Goal: Check status

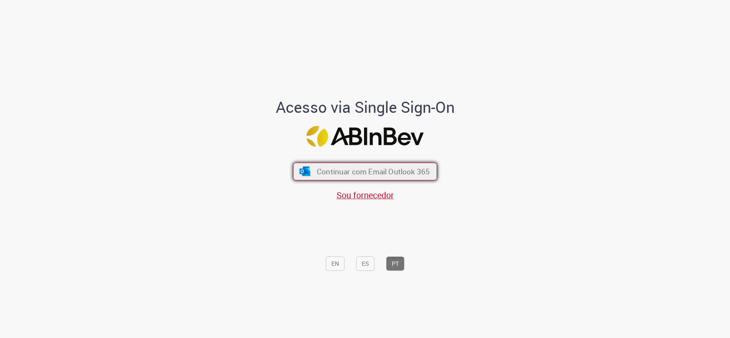
click at [326, 173] on span "Continuar com Email Outlook 365" at bounding box center [373, 171] width 113 height 10
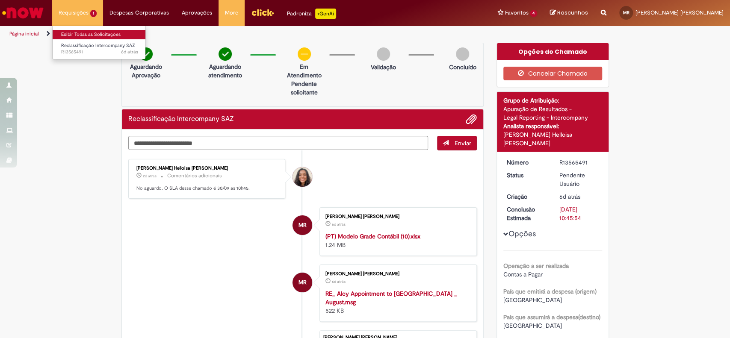
click at [93, 36] on link "Exibir Todas as Solicitações" at bounding box center [100, 34] width 94 height 9
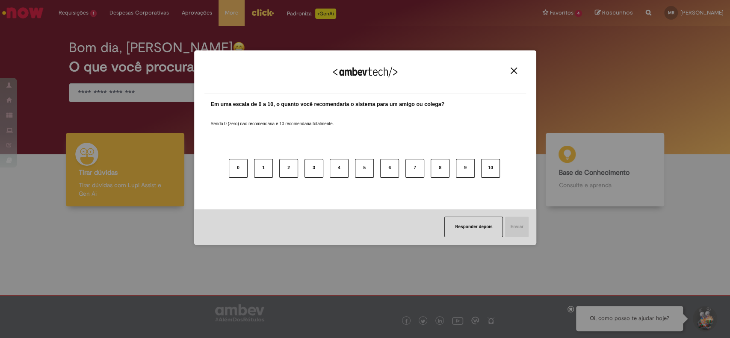
click at [515, 70] on img "Close" at bounding box center [514, 71] width 6 height 6
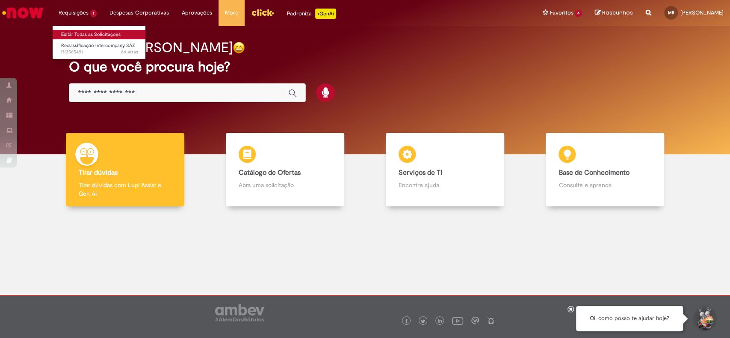
click at [98, 34] on link "Exibir Todas as Solicitações" at bounding box center [100, 34] width 94 height 9
